Goal: Task Accomplishment & Management: Manage account settings

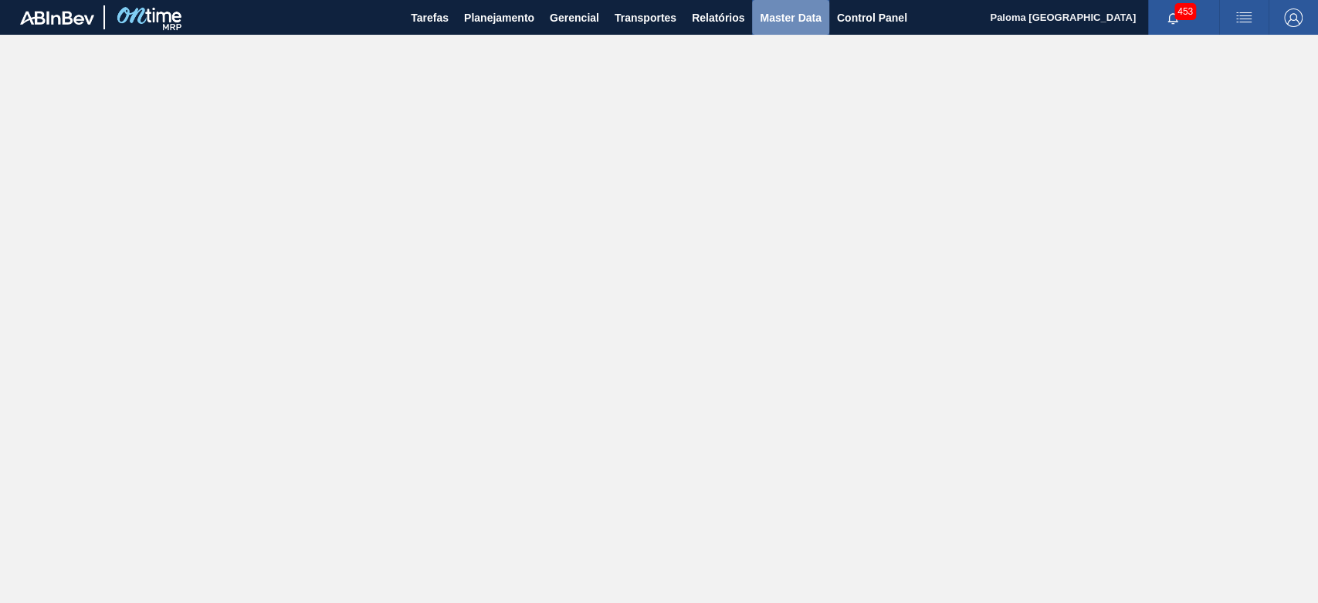
click at [810, 27] on button "Master Data" at bounding box center [790, 17] width 76 height 35
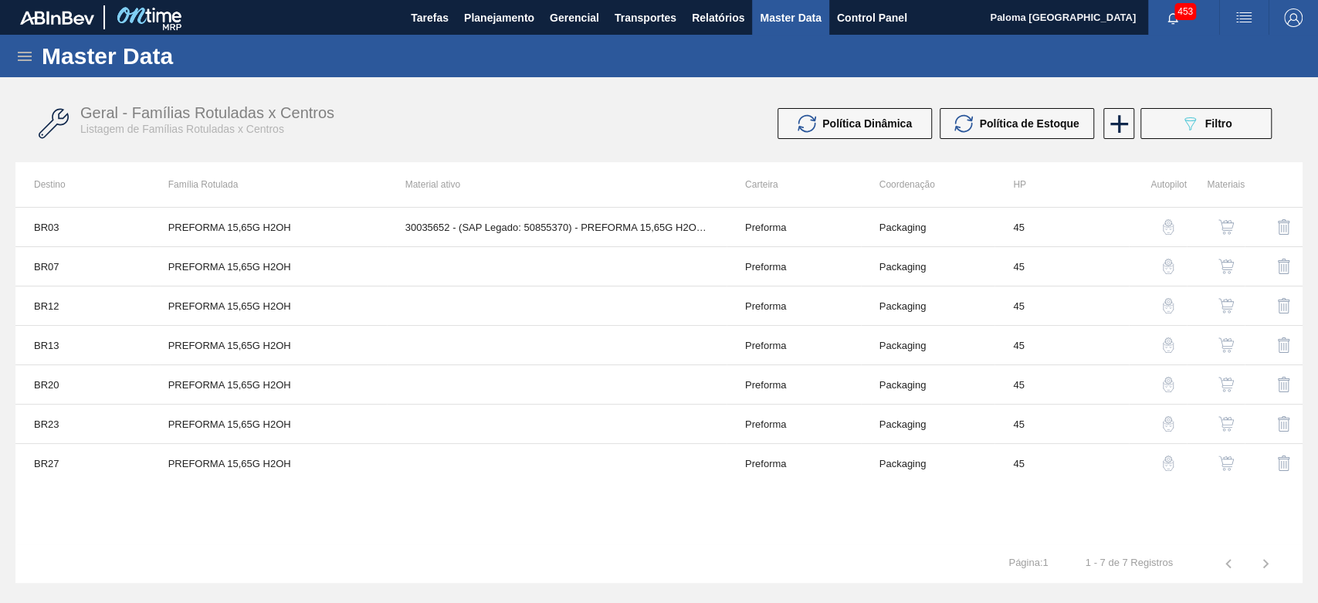
click at [37, 49] on div "Master Data" at bounding box center [659, 56] width 1318 height 42
click at [36, 58] on div "Master Data" at bounding box center [659, 56] width 1318 height 42
click at [31, 57] on icon at bounding box center [24, 56] width 19 height 19
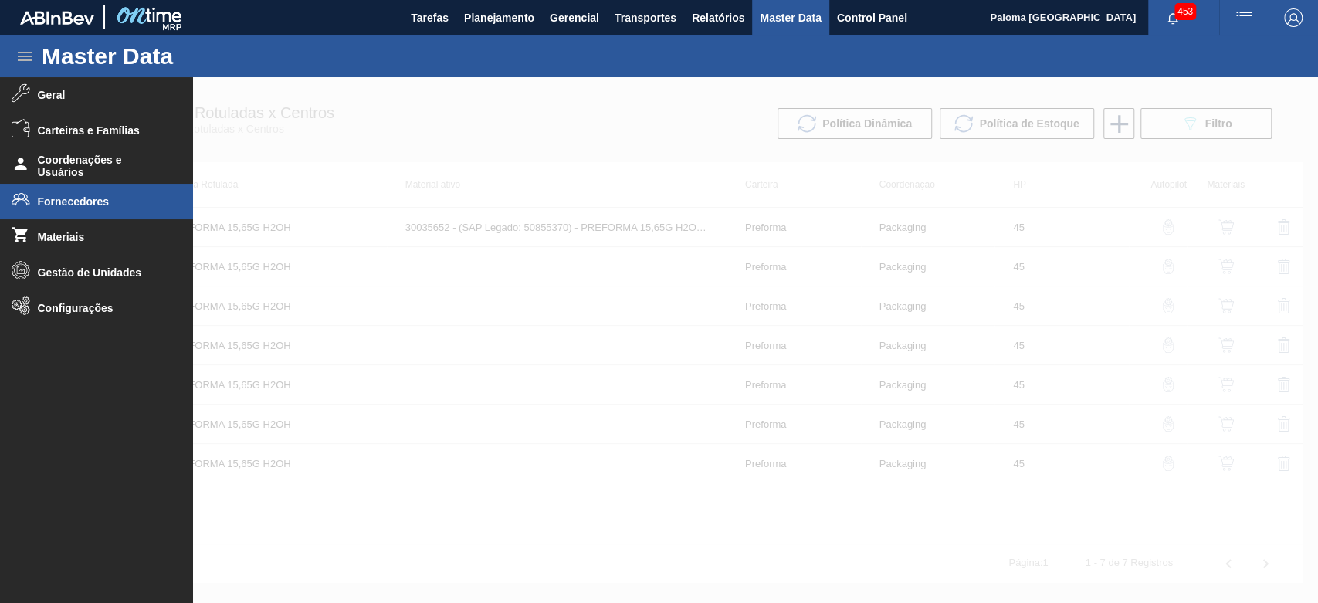
click at [124, 204] on span "Fornecedores" at bounding box center [101, 201] width 127 height 12
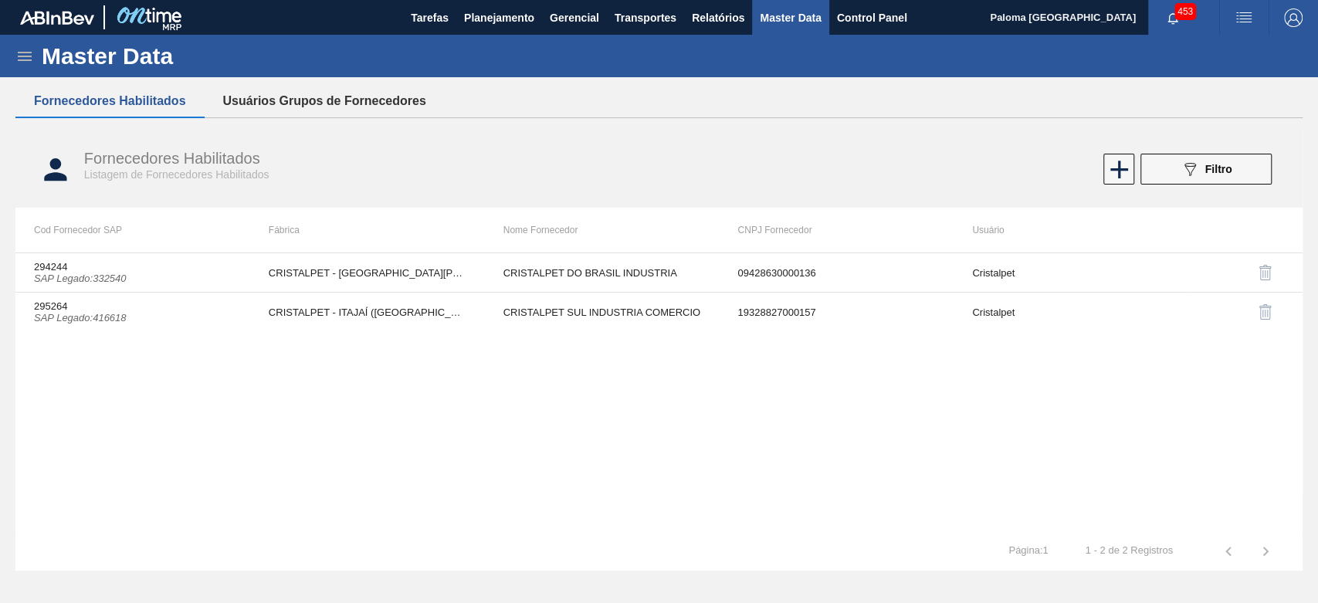
click at [304, 115] on button "Usuários Grupos de Fornecedores" at bounding box center [325, 101] width 240 height 32
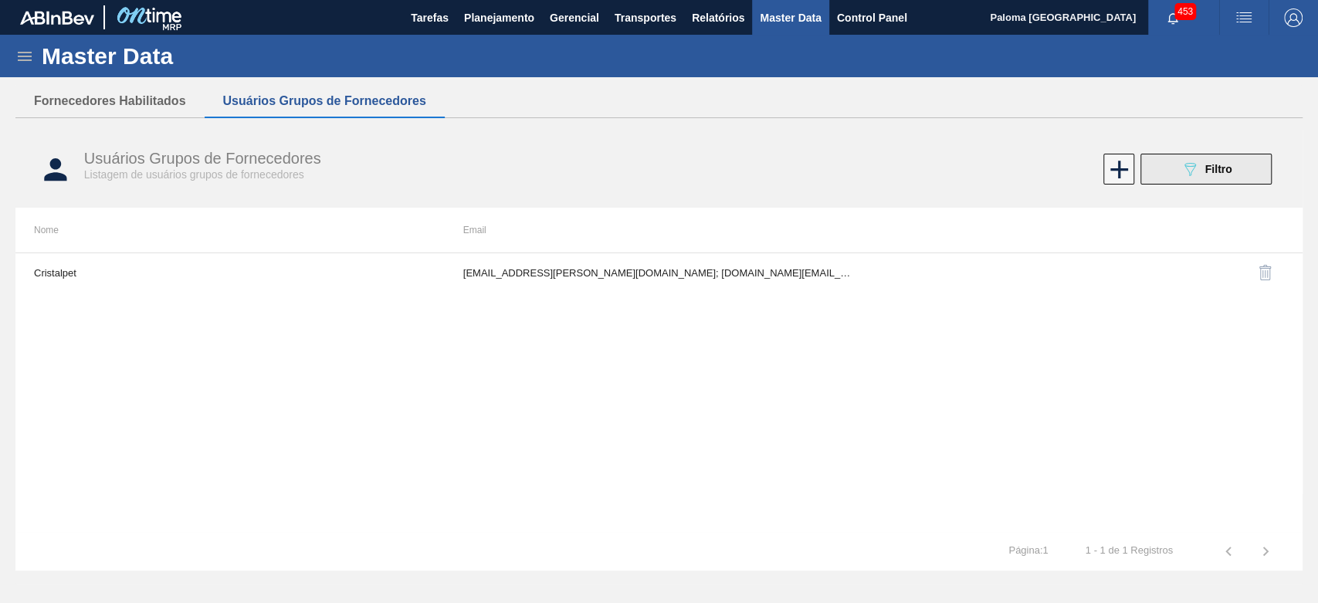
click at [1203, 175] on div "089F7B8B-B2A5-4AFE-B5C0-19BA573D28AC Filtro" at bounding box center [1206, 169] width 52 height 19
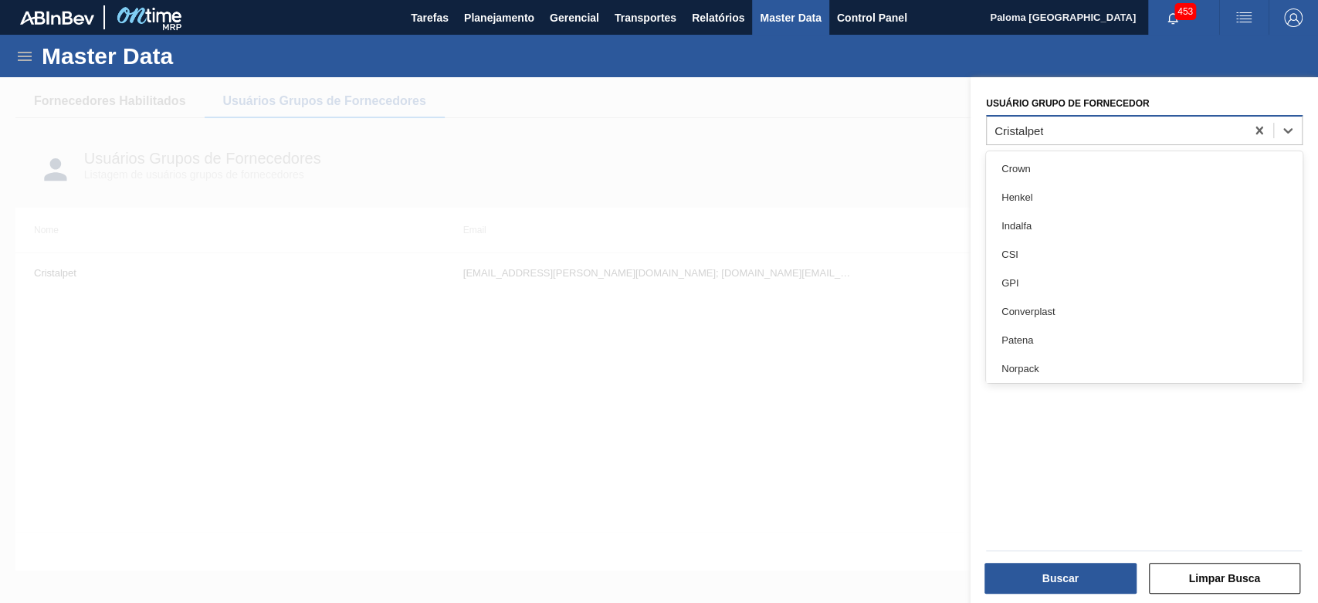
click at [1054, 138] on div "Cristalpet" at bounding box center [1116, 130] width 259 height 22
type Fornecedor "ba"
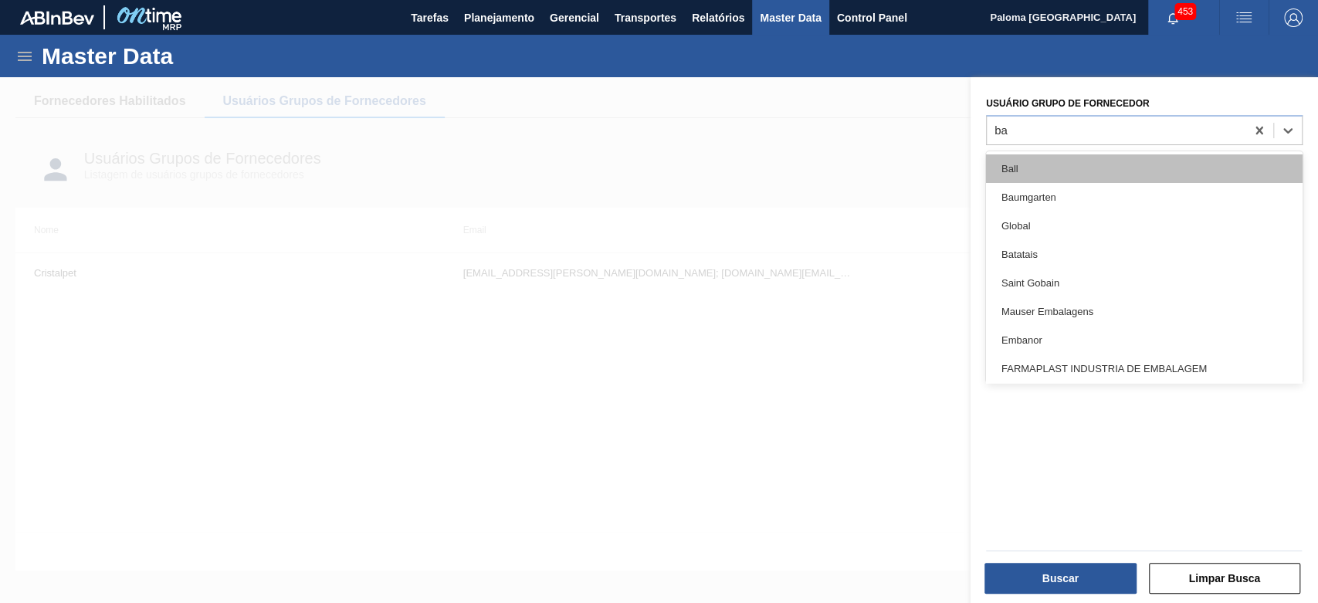
click at [1025, 168] on div "Ball" at bounding box center [1144, 168] width 317 height 29
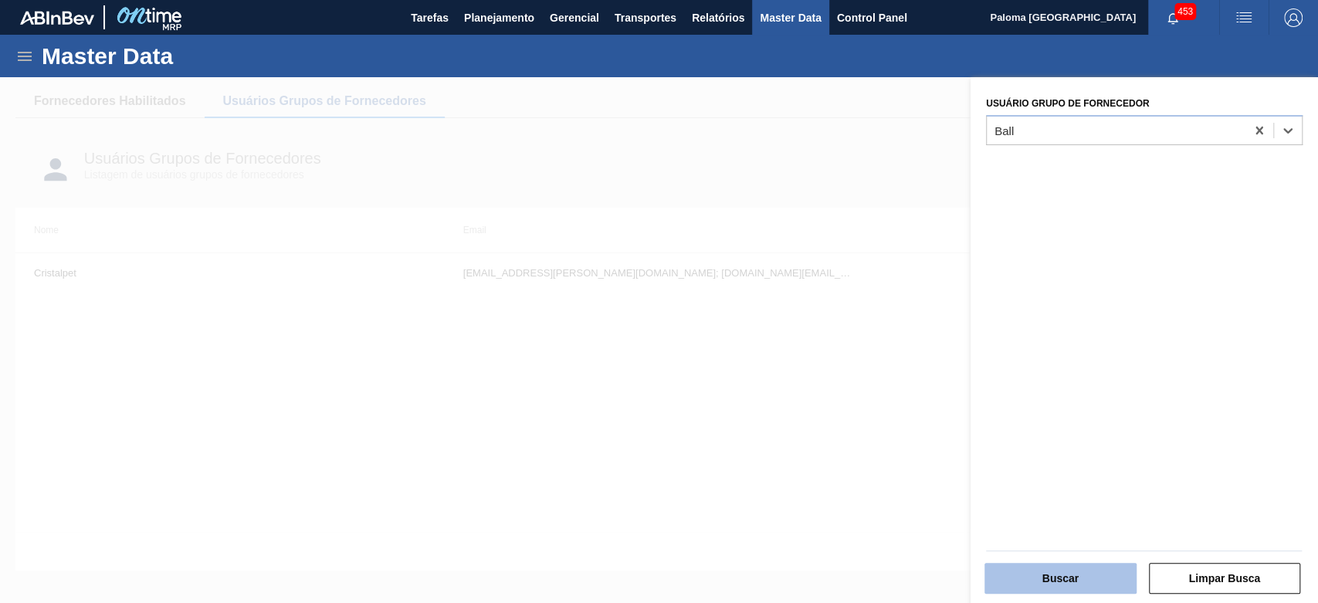
click at [1071, 584] on button "Buscar" at bounding box center [1060, 578] width 152 height 31
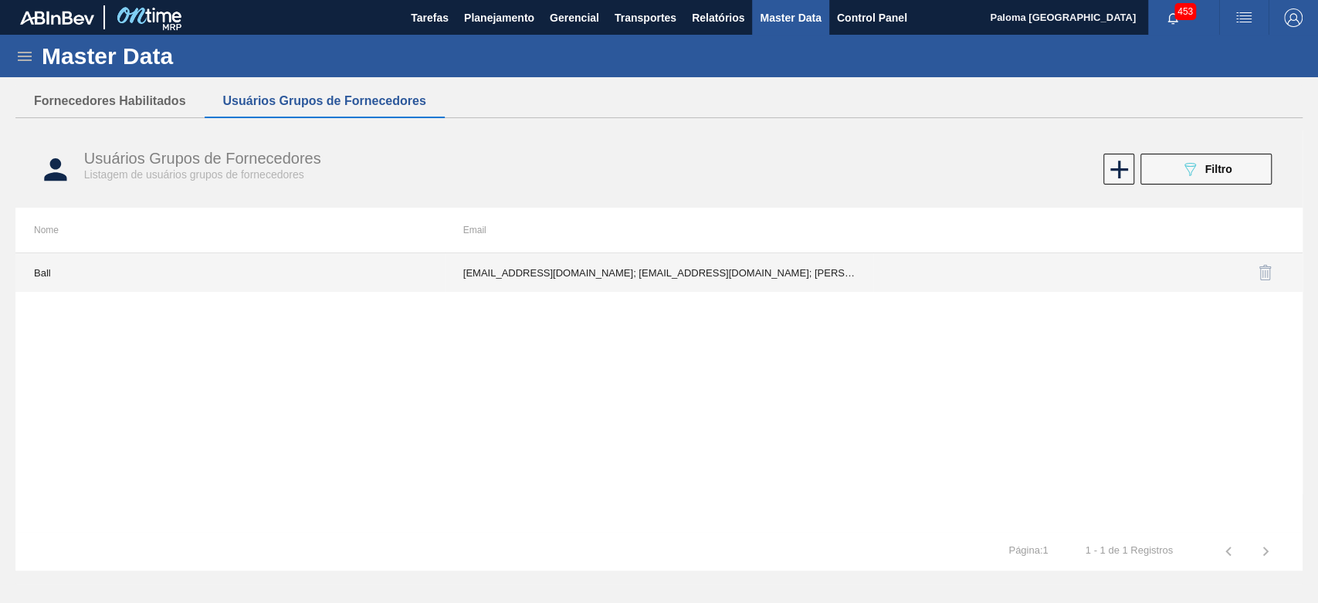
click at [801, 276] on td "[EMAIL_ADDRESS][DOMAIN_NAME]; [EMAIL_ADDRESS][DOMAIN_NAME]; [PERSON_NAME][DOMAI…" at bounding box center [659, 272] width 429 height 39
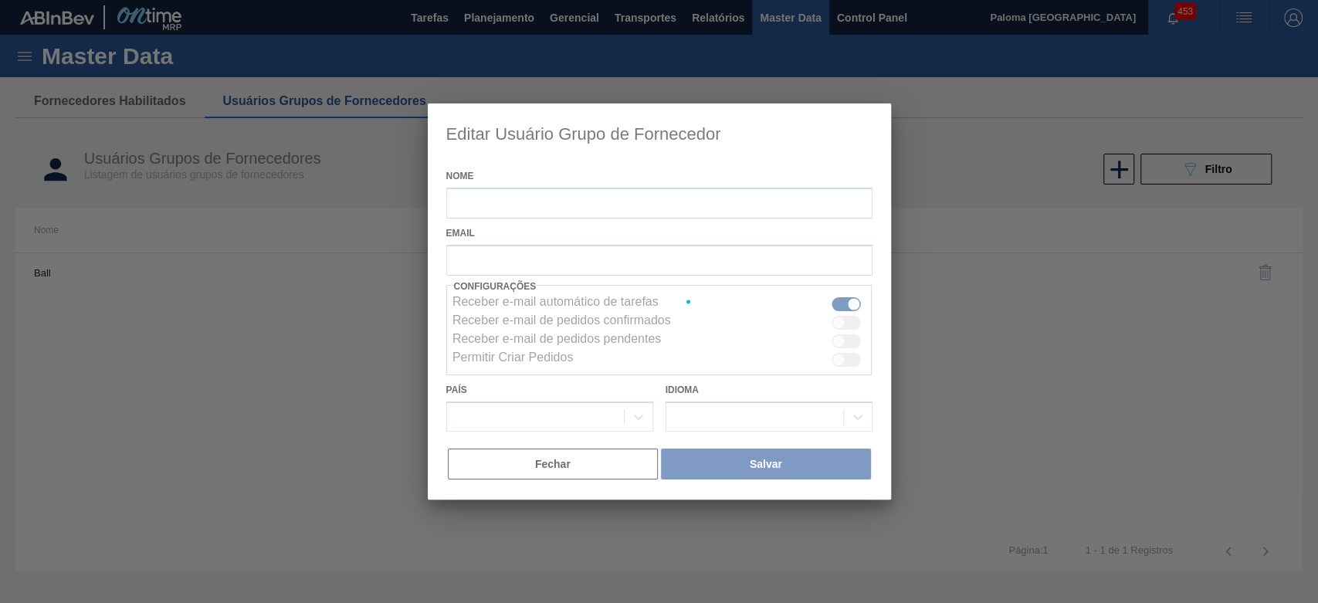
type input "Ball"
checkbox input "true"
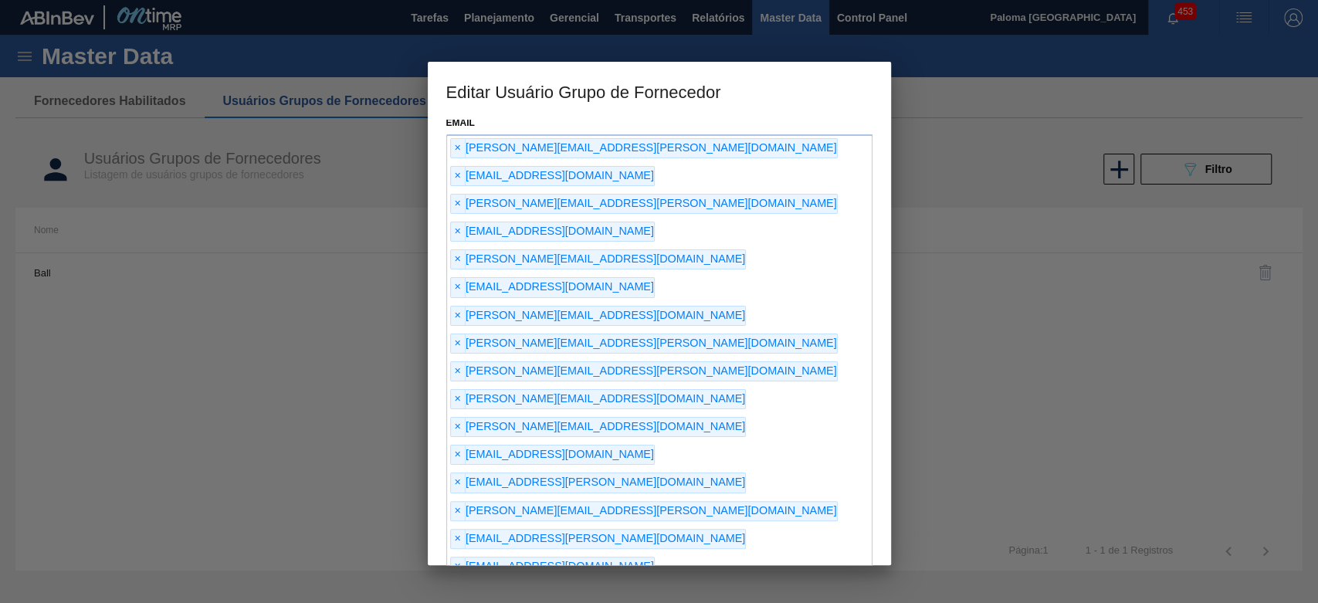
scroll to position [141, 0]
